Goal: Obtain resource: Download file/media

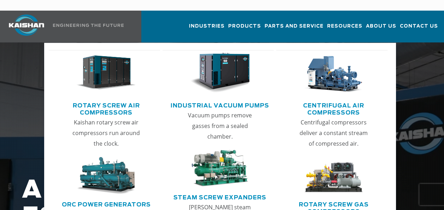
click at [227, 64] on img "Main menu" at bounding box center [220, 73] width 60 height 40
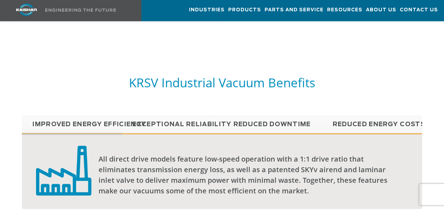
scroll to position [459, 0]
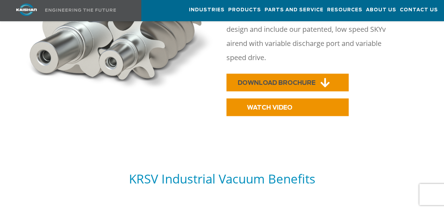
click at [284, 80] on span "DOWNLOAD BROCHURE" at bounding box center [277, 83] width 78 height 6
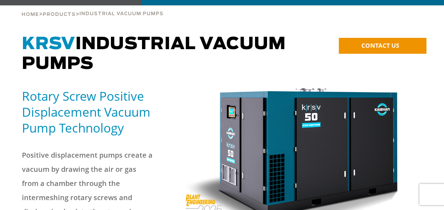
scroll to position [71, 0]
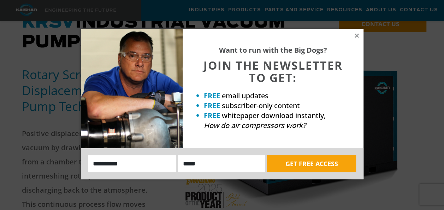
click at [359, 33] on div "Want to run with the Big Dogs? JOIN THE NEWSLETTER TO GET: FREE email updates F…" at bounding box center [272, 88] width 181 height 119
click at [356, 35] on icon at bounding box center [356, 36] width 4 height 4
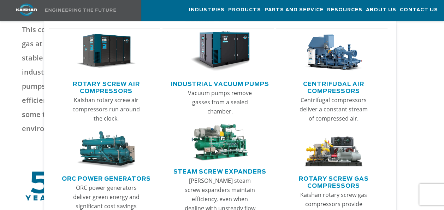
scroll to position [247, 0]
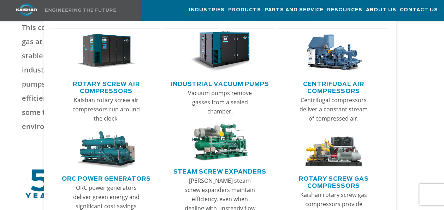
click at [226, 53] on img "Main menu" at bounding box center [220, 51] width 60 height 40
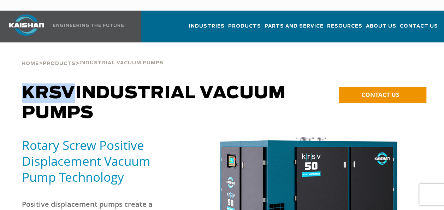
drag, startPoint x: 23, startPoint y: 82, endPoint x: 70, endPoint y: 82, distance: 46.9
click at [70, 85] on span "KRSV" at bounding box center [48, 93] width 53 height 17
copy span "KRSV"
